Goal: Find specific page/section: Find specific page/section

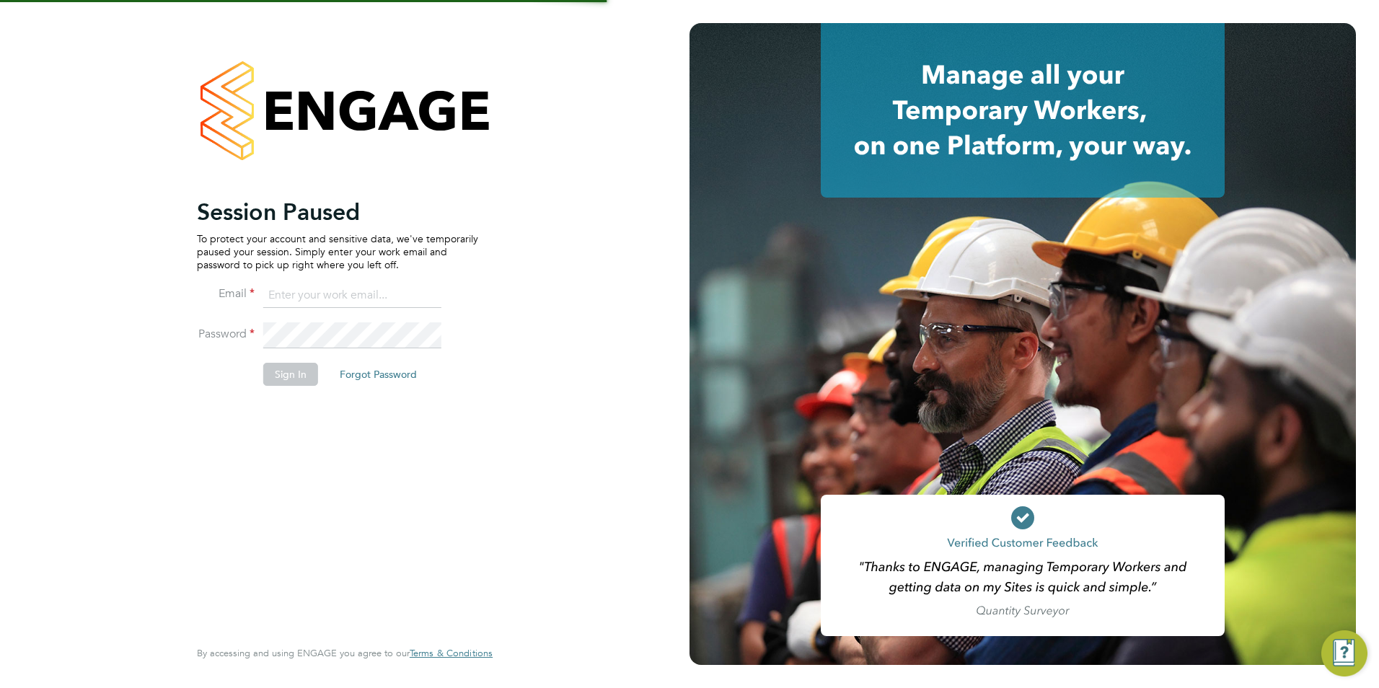
type input "emma@carbonrecruitment.co.uk"
click at [279, 374] on button "Sign In" at bounding box center [290, 374] width 55 height 23
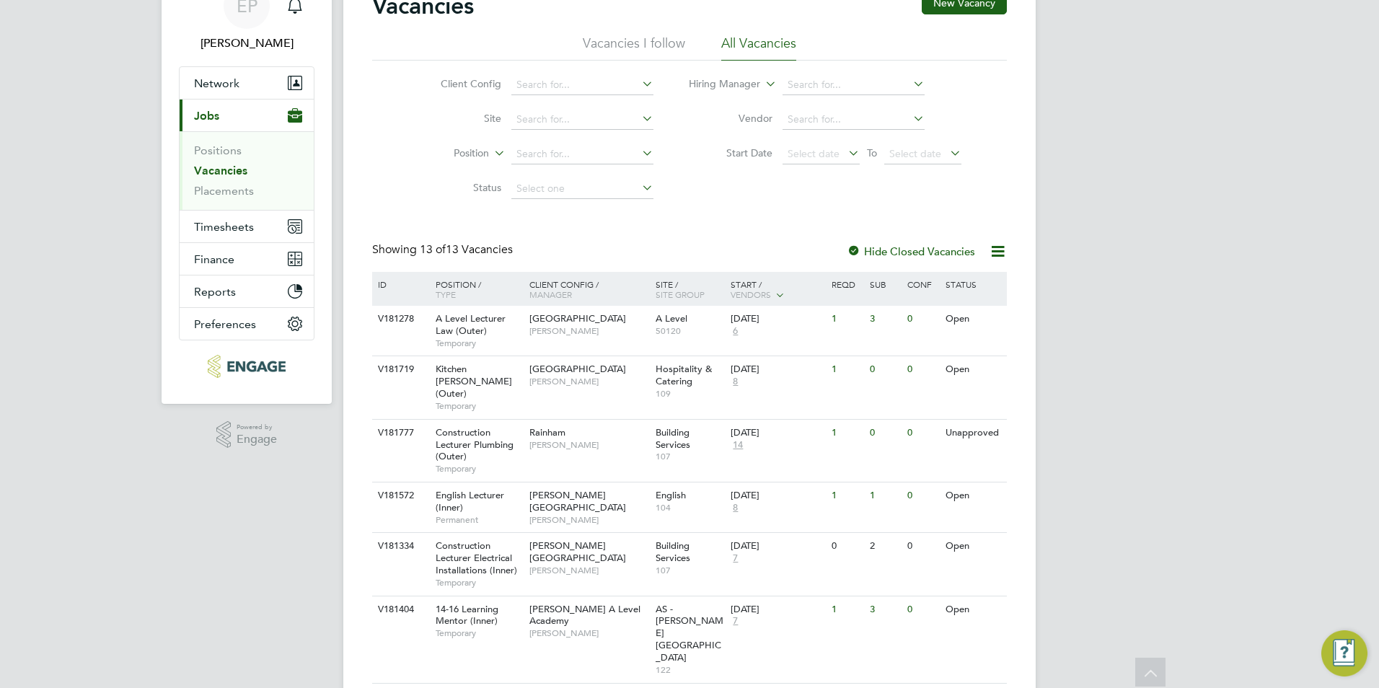
scroll to position [144, 0]
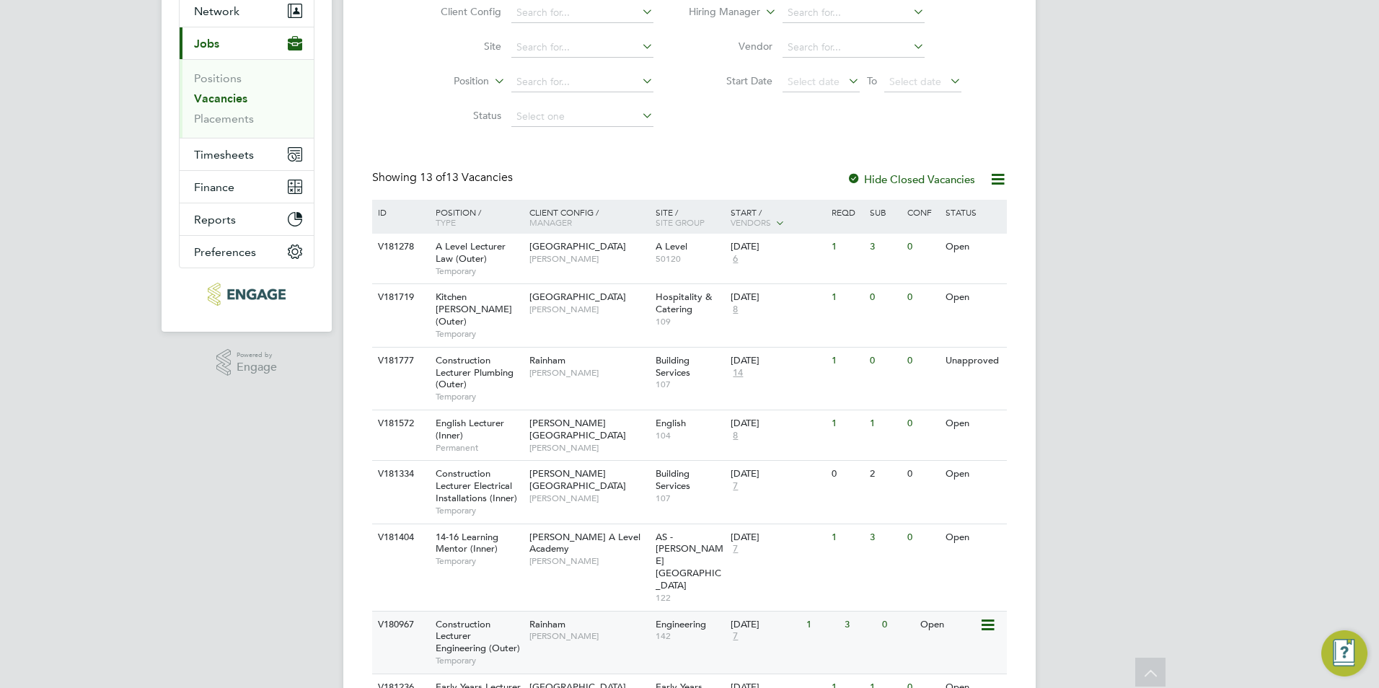
click at [571, 611] on div "V180967 Construction Lecturer Engineering (Outer) Temporary Rainham [PERSON_NAM…" at bounding box center [689, 642] width 635 height 63
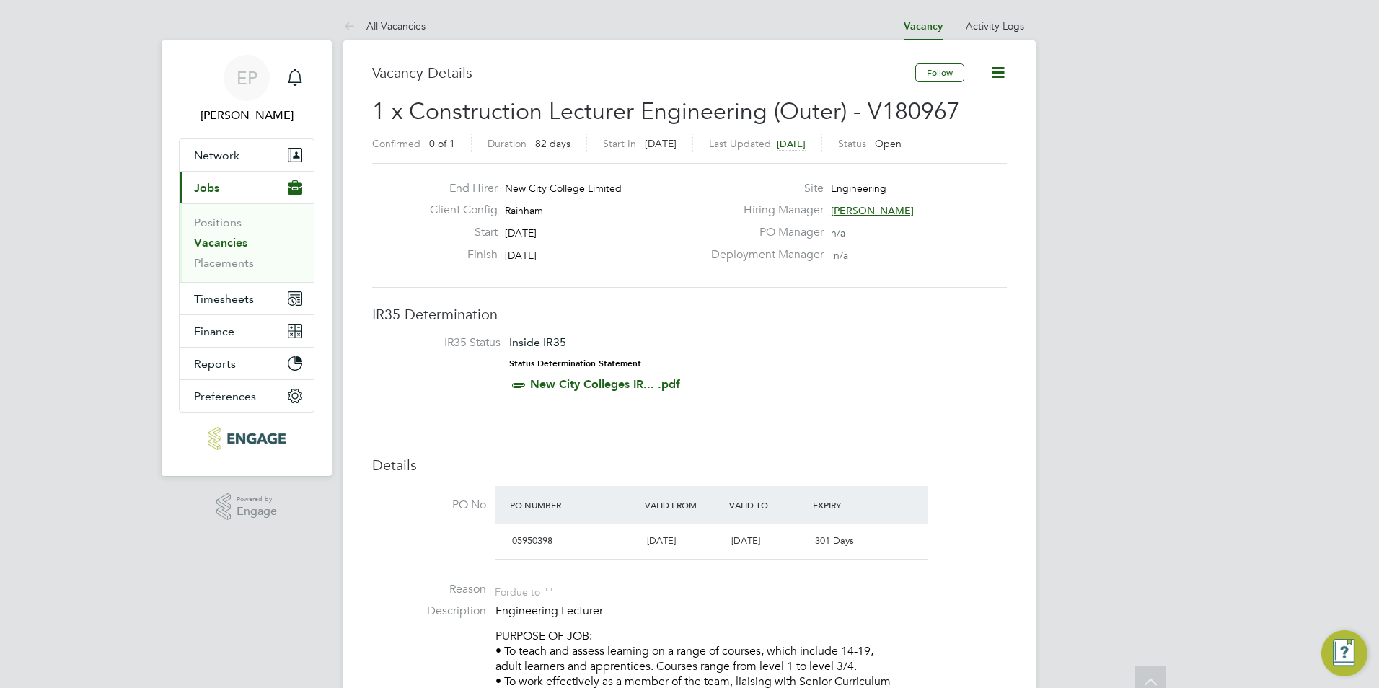
drag, startPoint x: 1205, startPoint y: 398, endPoint x: 1216, endPoint y: 155, distance: 242.7
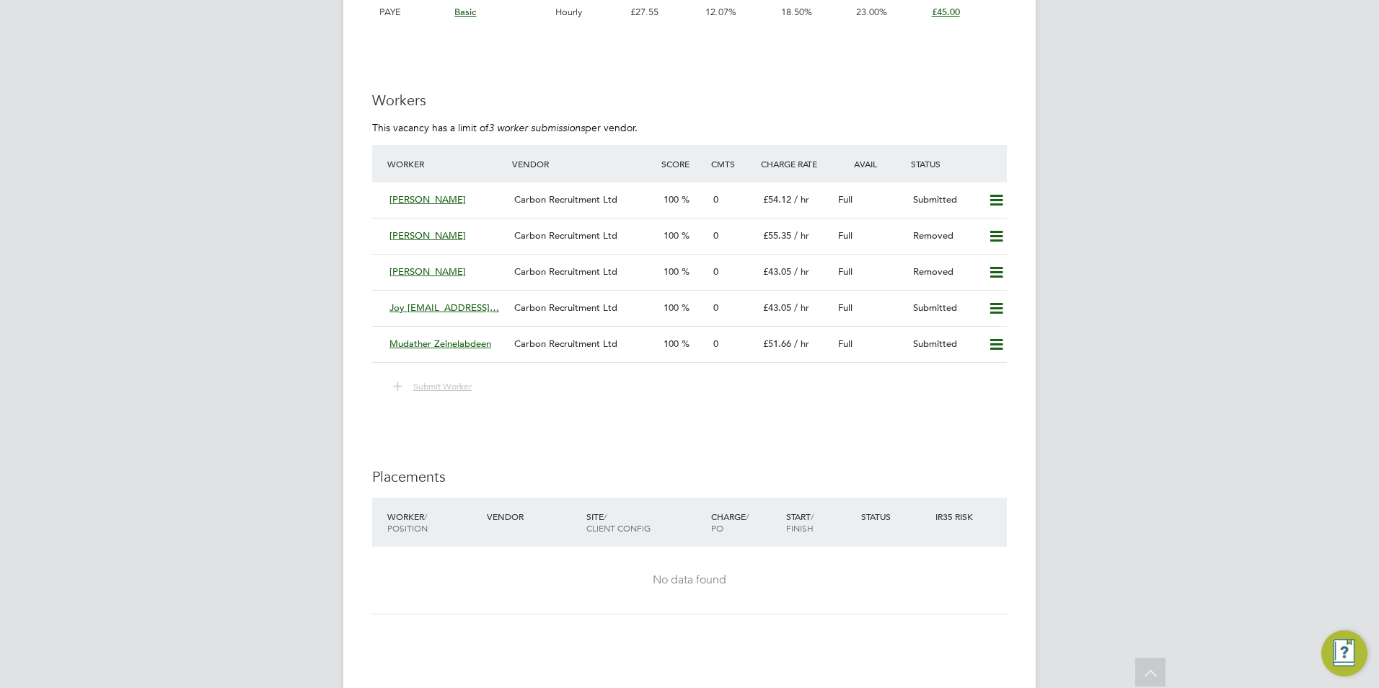
drag, startPoint x: 1245, startPoint y: 363, endPoint x: 1241, endPoint y: 331, distance: 32.0
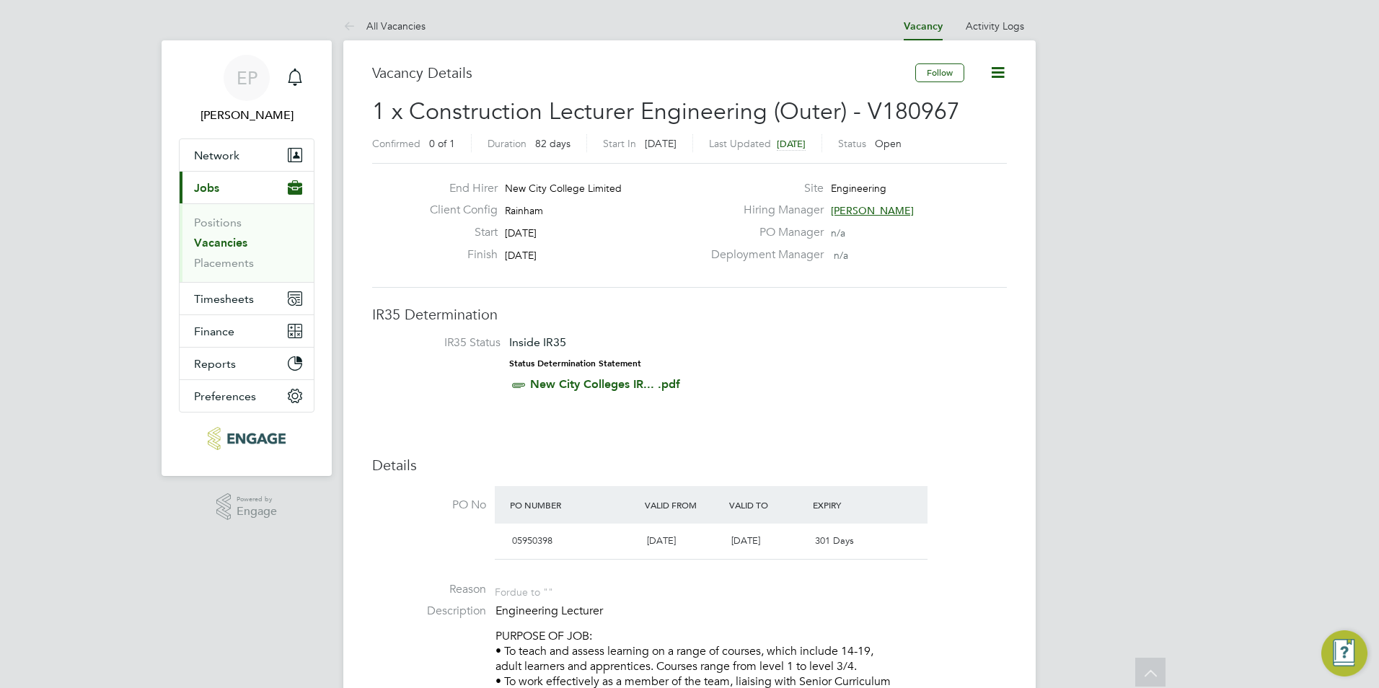
drag, startPoint x: 1122, startPoint y: 511, endPoint x: 1161, endPoint y: 217, distance: 297.0
click at [395, 30] on link "All Vacancies" at bounding box center [384, 25] width 82 height 13
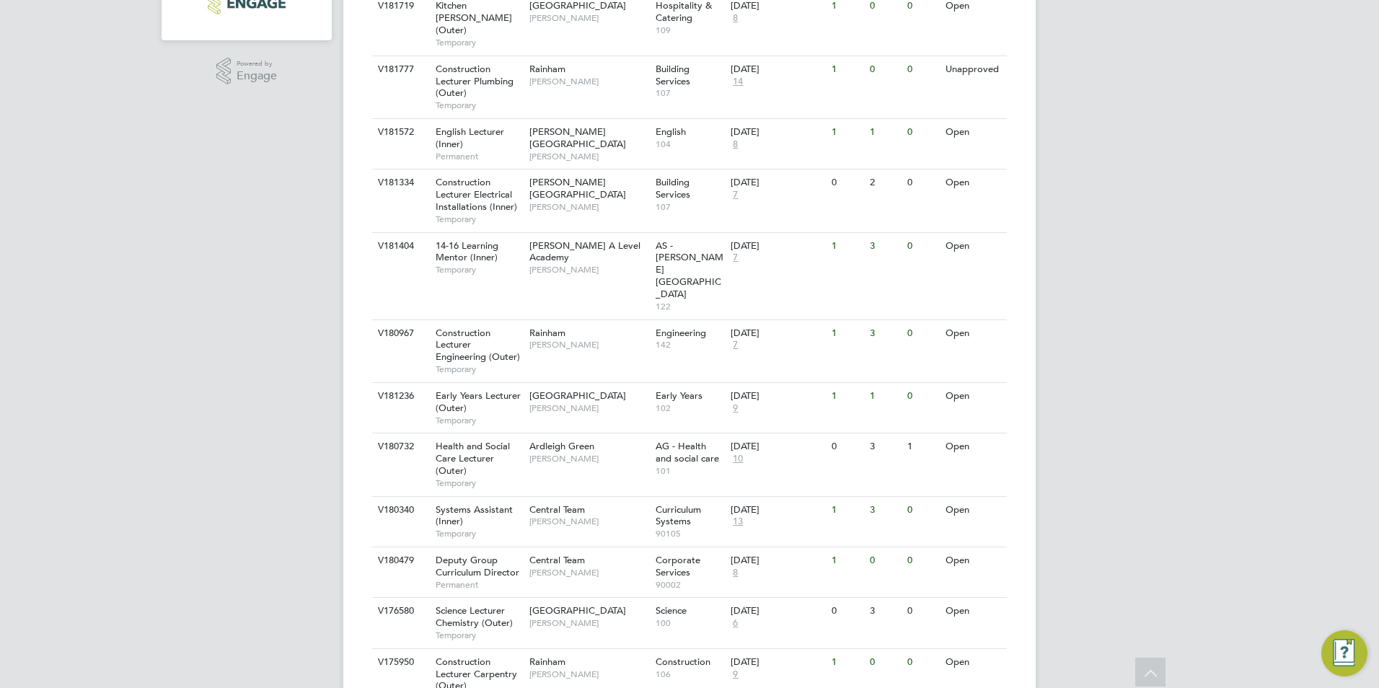
scroll to position [462, 0]
